Goal: Task Accomplishment & Management: Manage account settings

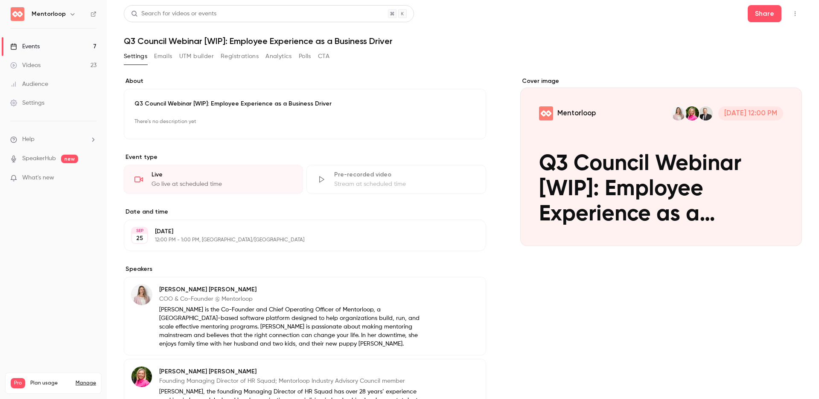
click at [792, 11] on icon "button" at bounding box center [795, 14] width 7 height 6
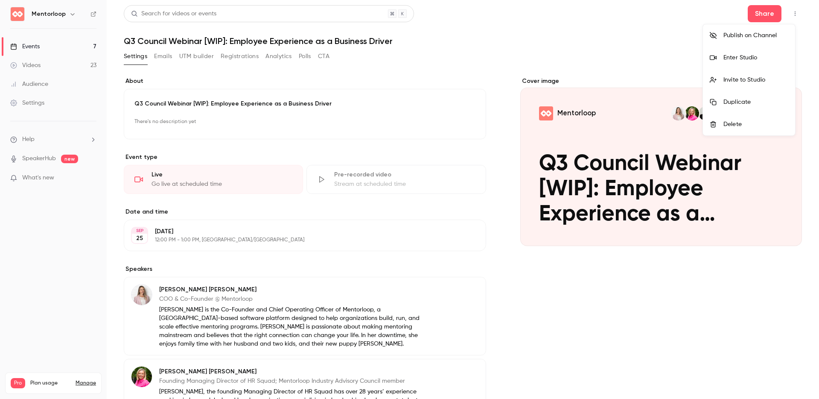
click at [768, 78] on div "Invite to Studio" at bounding box center [756, 80] width 65 height 9
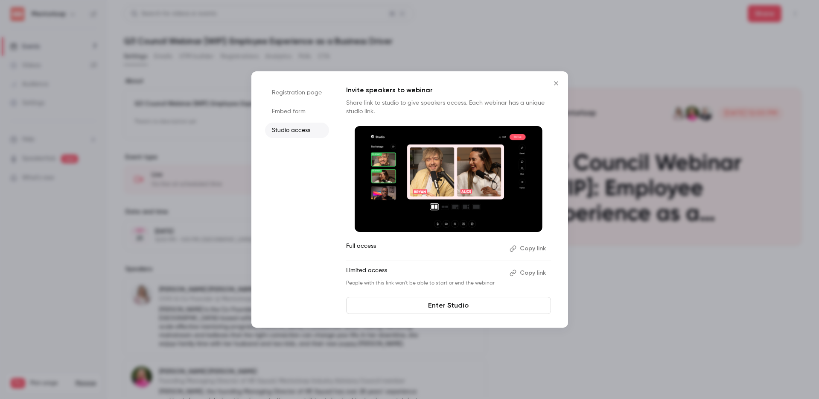
click at [561, 82] on icon "Close" at bounding box center [556, 83] width 10 height 7
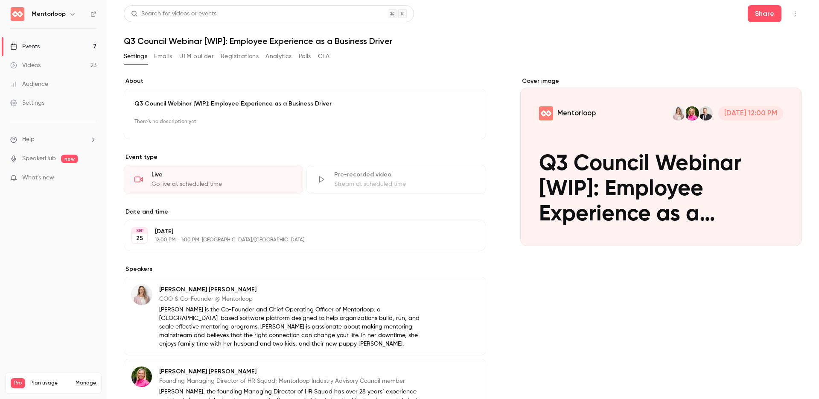
click at [38, 104] on div "Settings" at bounding box center [27, 103] width 34 height 9
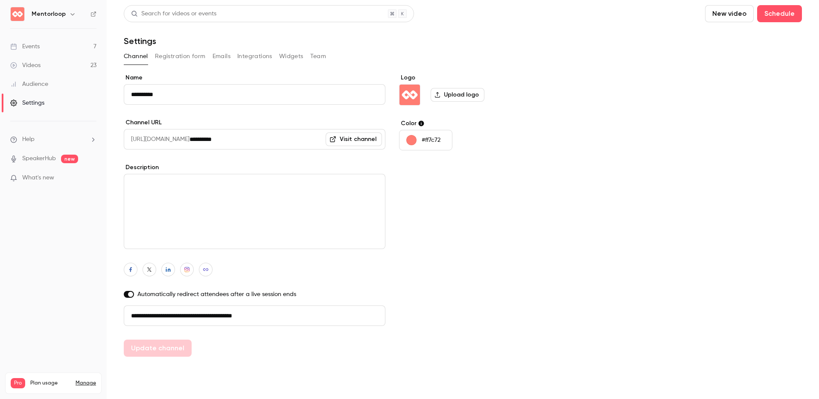
click at [701, 145] on div "**********" at bounding box center [463, 214] width 678 height 283
click at [316, 55] on button "Team" at bounding box center [318, 57] width 16 height 14
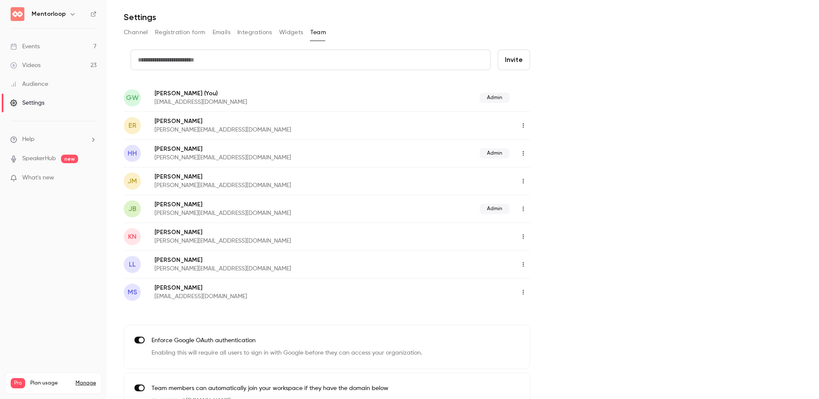
scroll to position [47, 0]
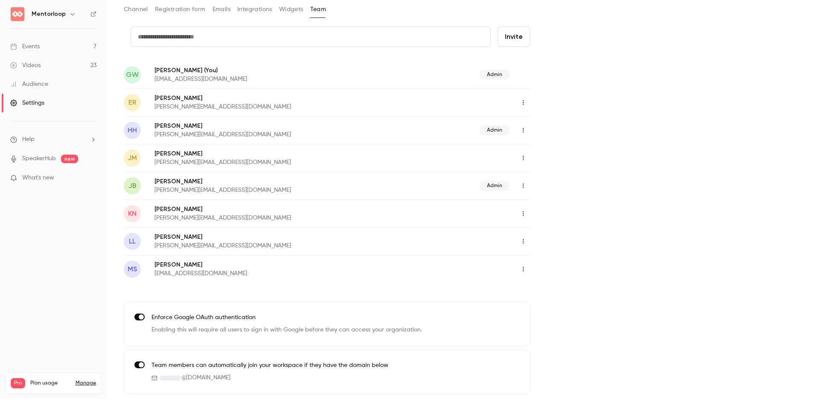
click at [641, 236] on div "credit card Invite GW [PERSON_NAME] (You) [EMAIL_ADDRESS][DOMAIN_NAME] Admin ER…" at bounding box center [463, 209] width 678 height 367
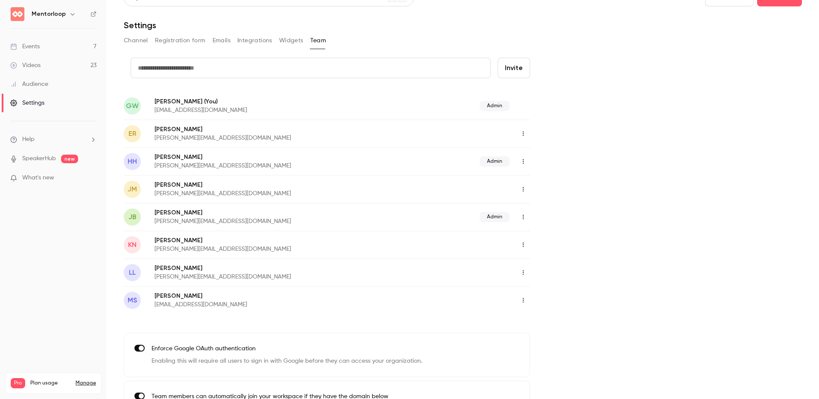
scroll to position [0, 0]
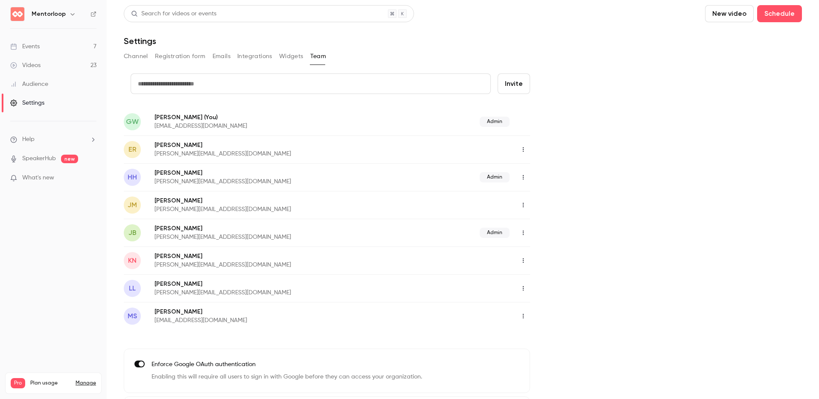
click at [56, 17] on h6 "Mentorloop" at bounding box center [49, 14] width 34 height 9
click at [71, 12] on icon "button" at bounding box center [72, 14] width 7 height 7
click at [42, 81] on div "Billing" at bounding box center [72, 79] width 83 height 9
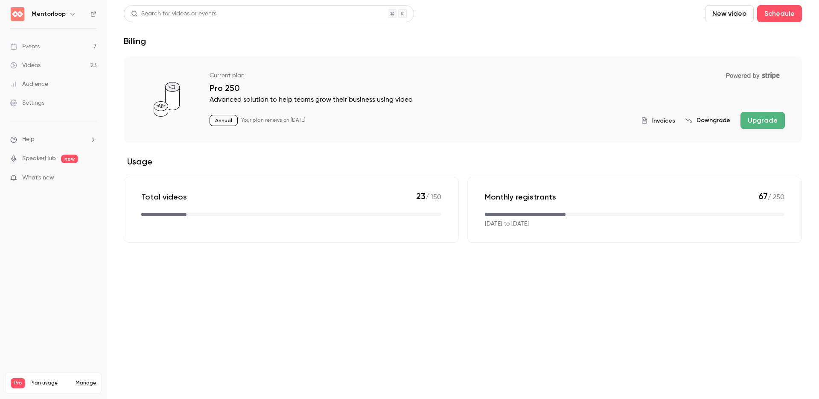
click at [247, 318] on main "Search for videos or events New video Schedule Billing Current plan Powered by …" at bounding box center [463, 199] width 713 height 399
click at [607, 327] on main "Search for videos or events New video Schedule Billing Current plan Powered by …" at bounding box center [463, 199] width 713 height 399
